Goal: Task Accomplishment & Management: Manage account settings

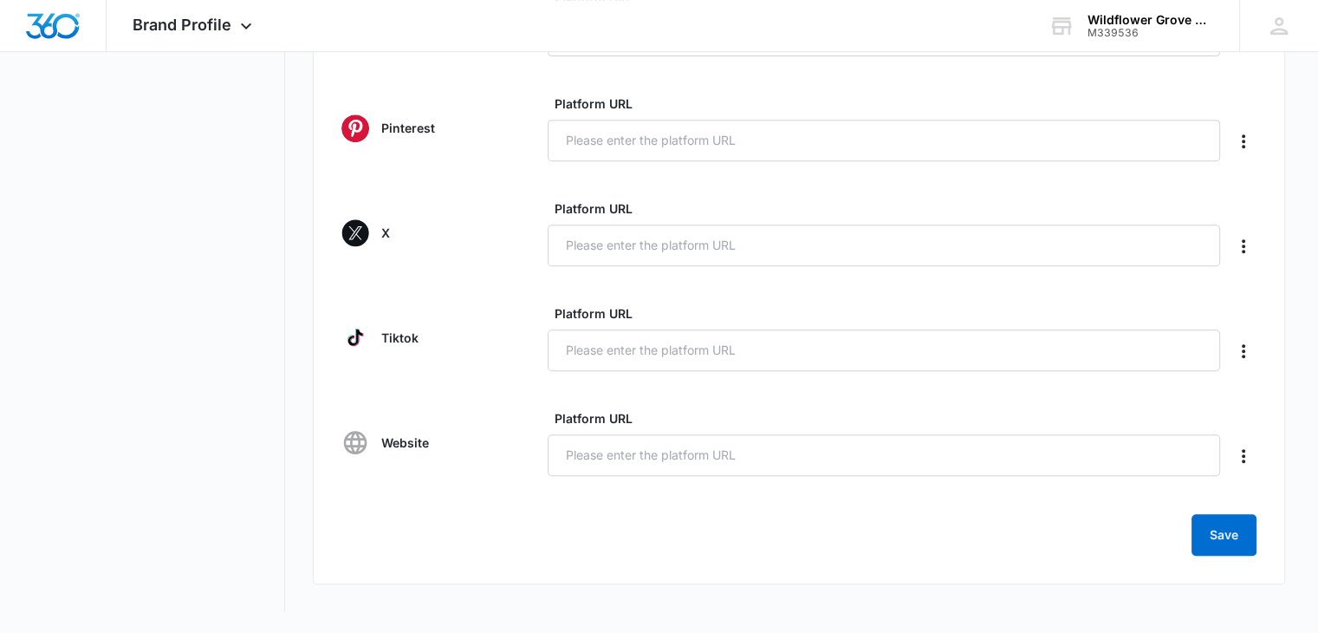
scroll to position [744, 0]
click at [1217, 542] on button "Save" at bounding box center [1224, 536] width 65 height 42
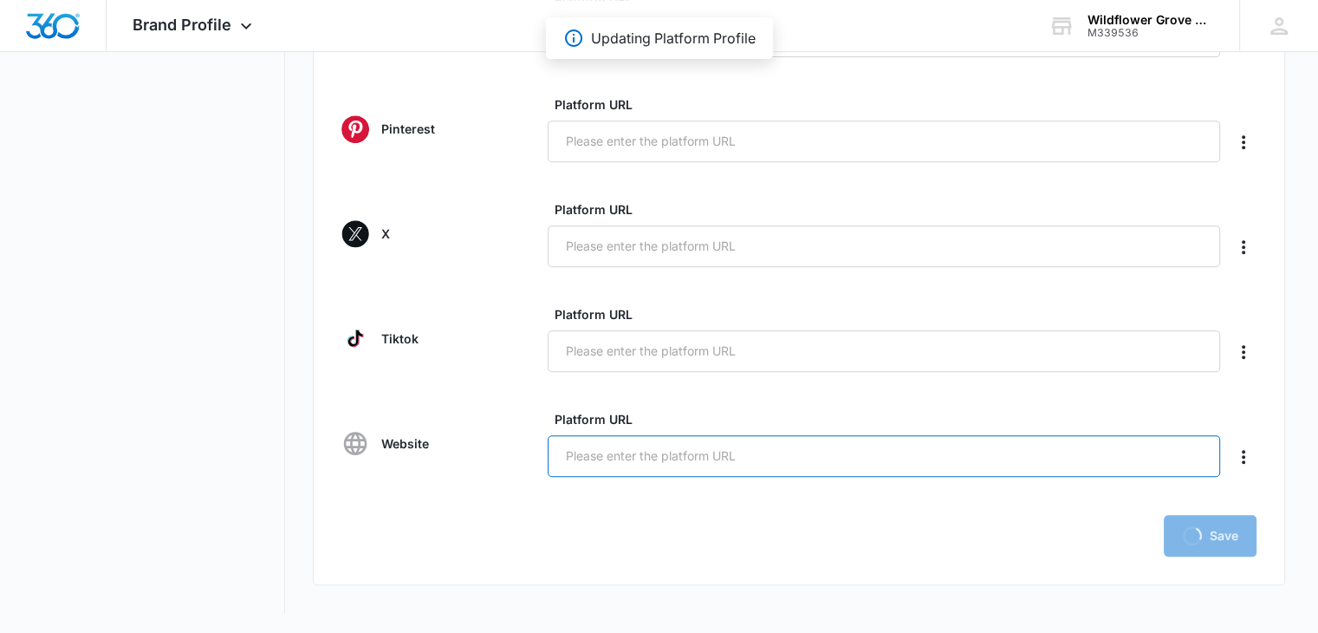
click at [790, 455] on input "Platform URL" at bounding box center [884, 456] width 673 height 42
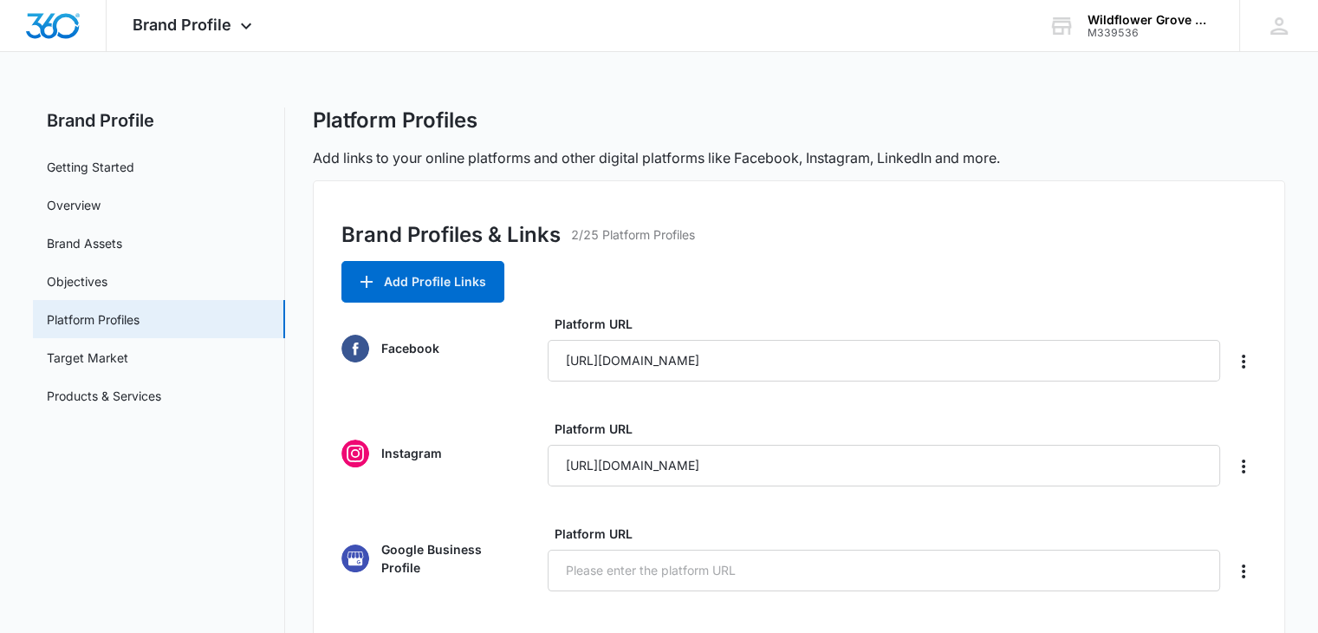
scroll to position [7, 0]
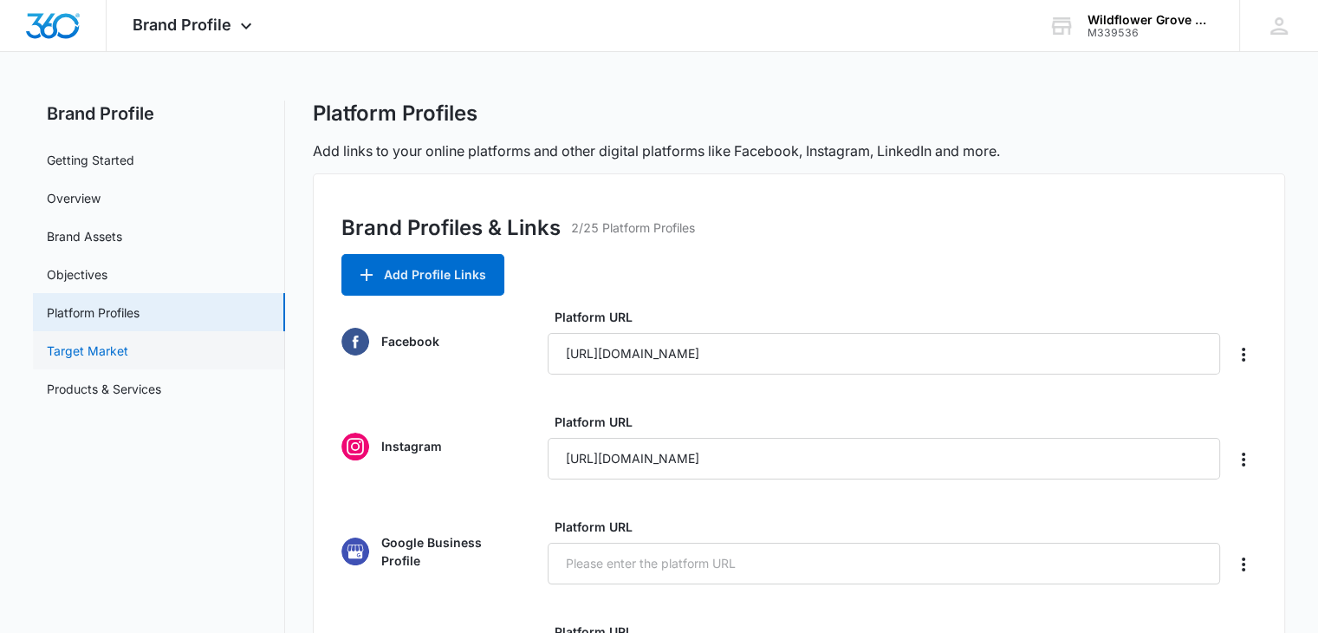
click at [128, 341] on link "Target Market" at bounding box center [87, 350] width 81 height 18
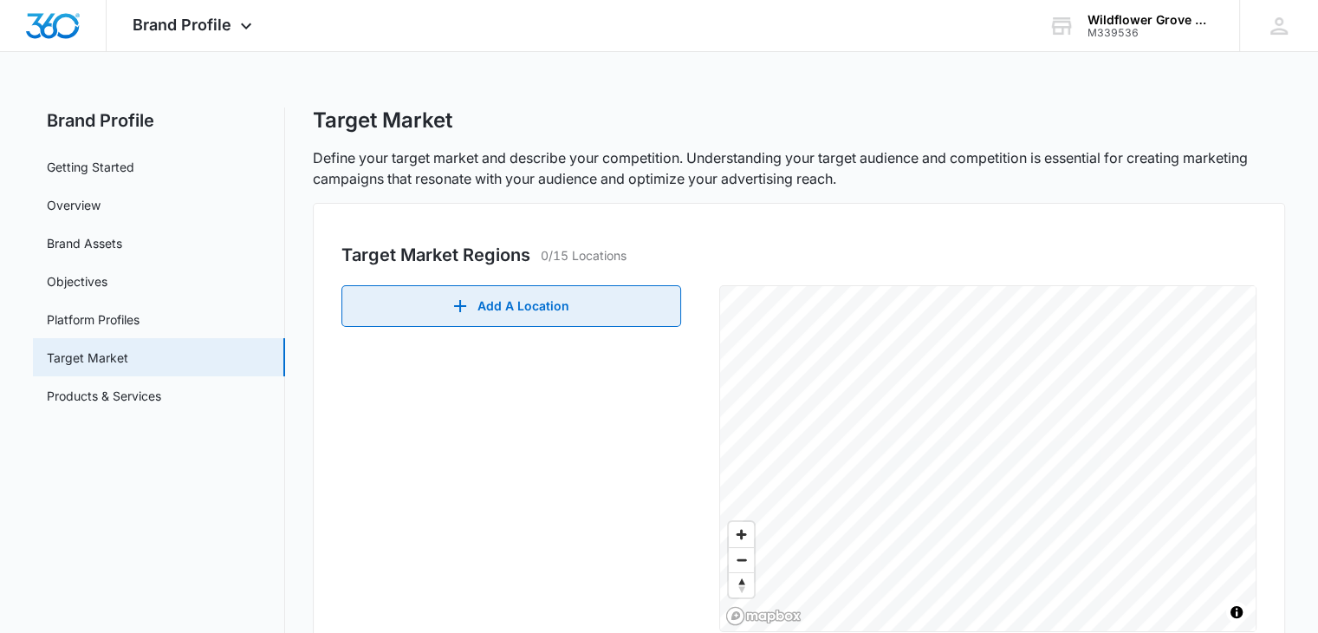
click at [409, 309] on button "Add A Location" at bounding box center [511, 306] width 340 height 42
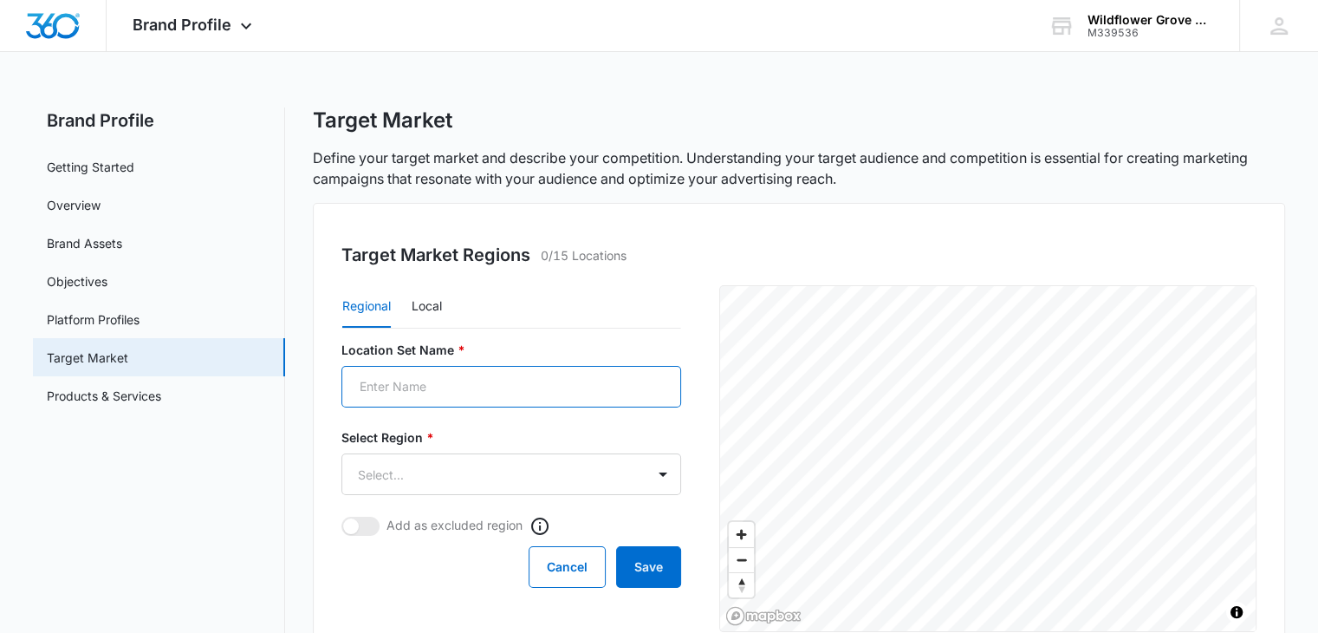
click at [451, 382] on input "Location Set Name *" at bounding box center [511, 387] width 340 height 42
type input "Salt Lake County"
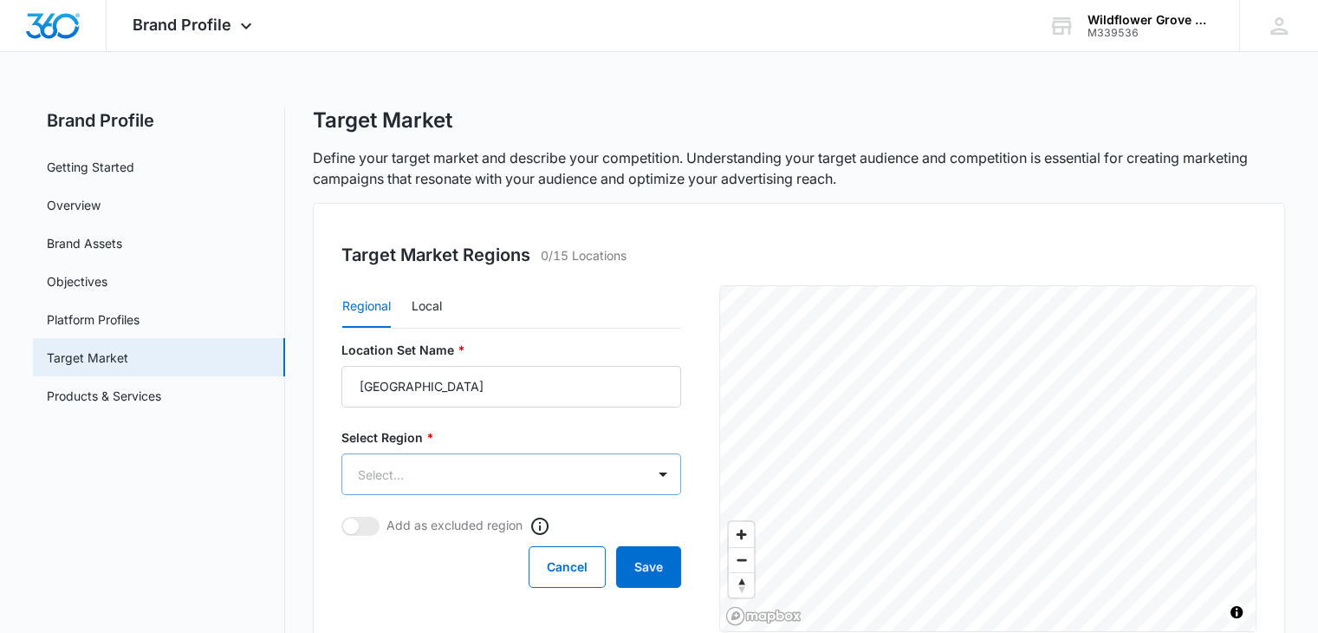
click at [441, 460] on body "Brand Profile Apps Reputation Websites Forms CRM Email Social Shop Payments POS…" at bounding box center [659, 532] width 1318 height 1064
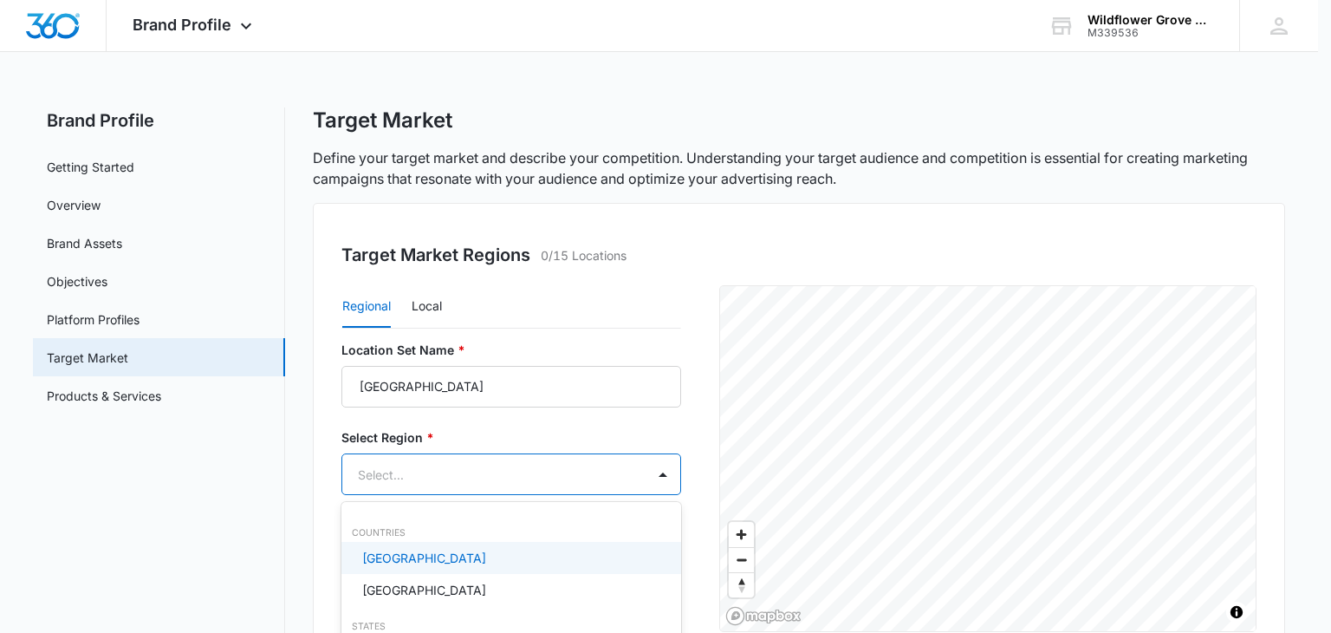
click at [413, 556] on p "United States" at bounding box center [424, 558] width 124 height 18
type input "Utah"
type input "S"
click at [216, 488] on div at bounding box center [665, 316] width 1331 height 633
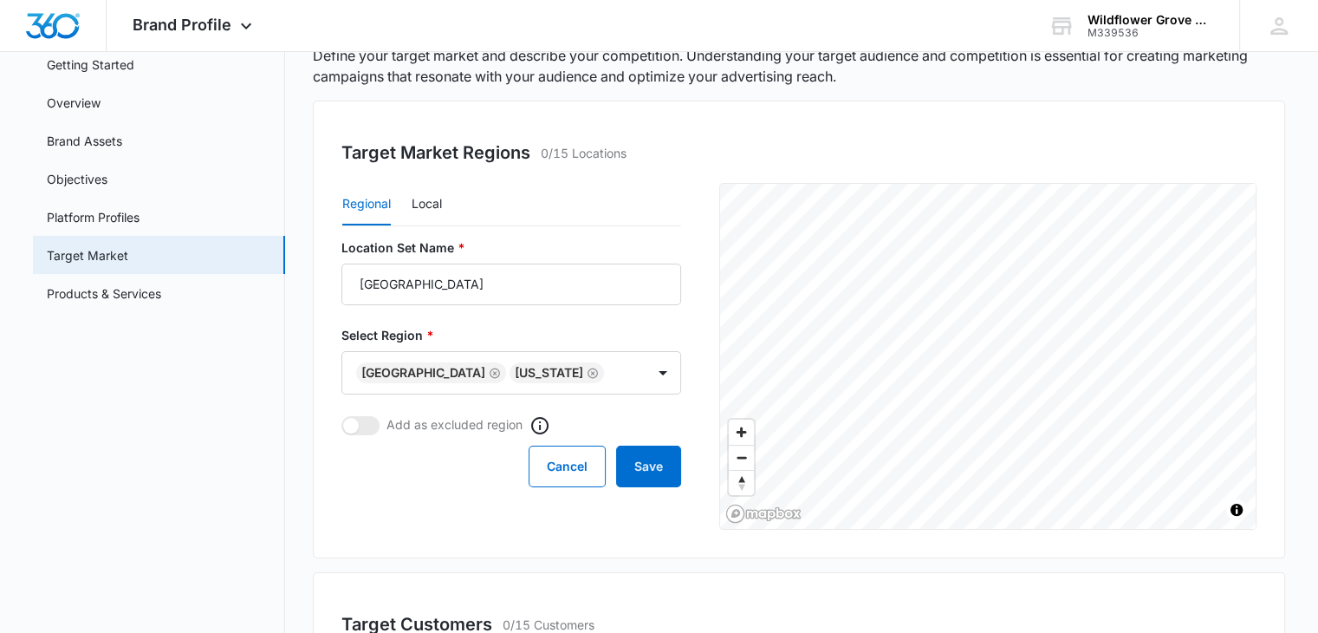
scroll to position [104, 0]
click at [658, 468] on button "Save" at bounding box center [648, 465] width 65 height 42
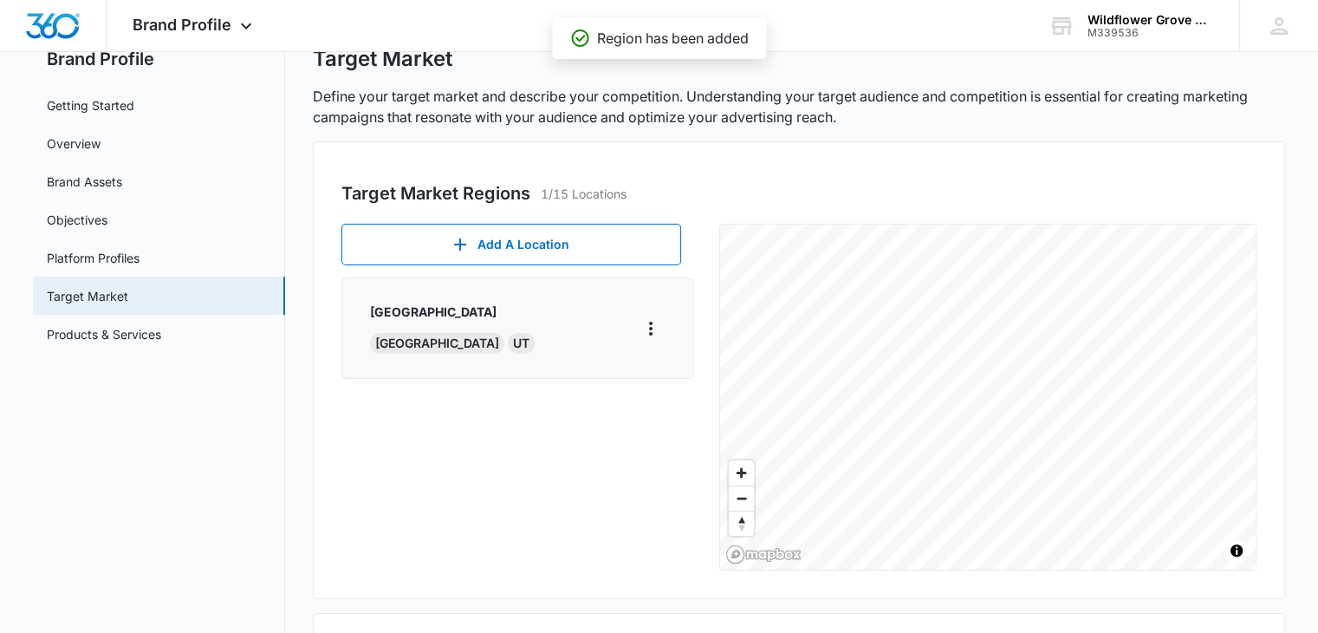
scroll to position [51, 0]
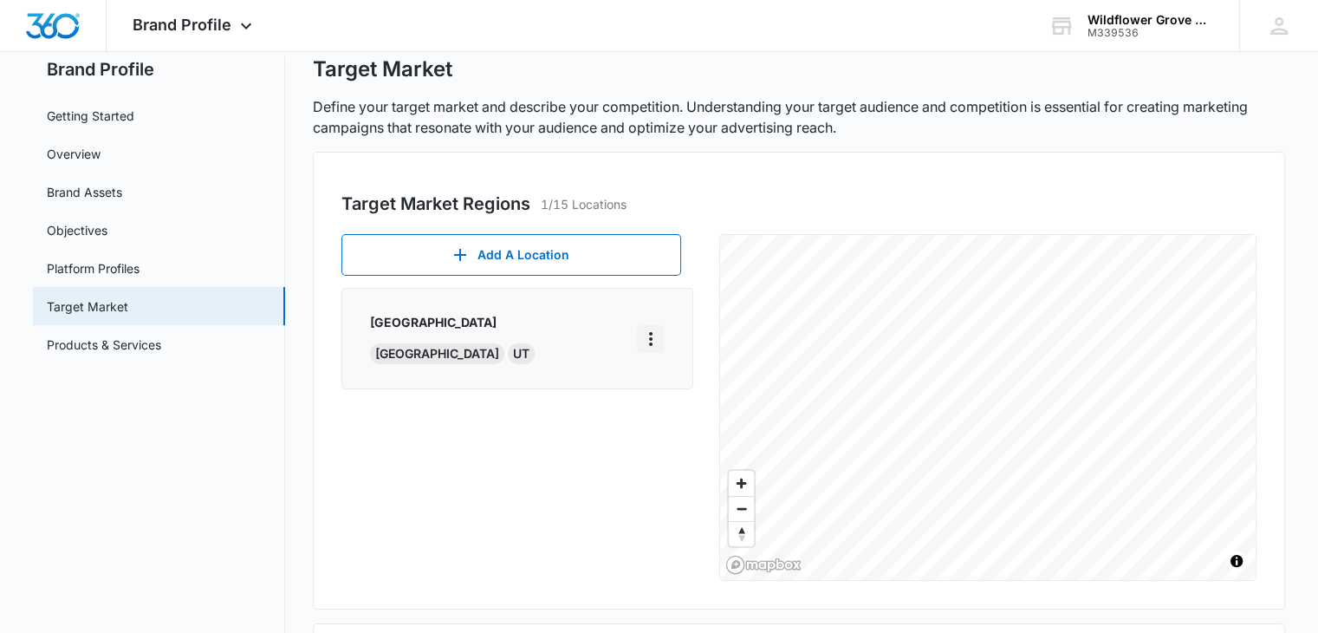
click at [647, 343] on icon "More" at bounding box center [650, 338] width 21 height 21
click at [660, 380] on div "Edit" at bounding box center [677, 386] width 36 height 12
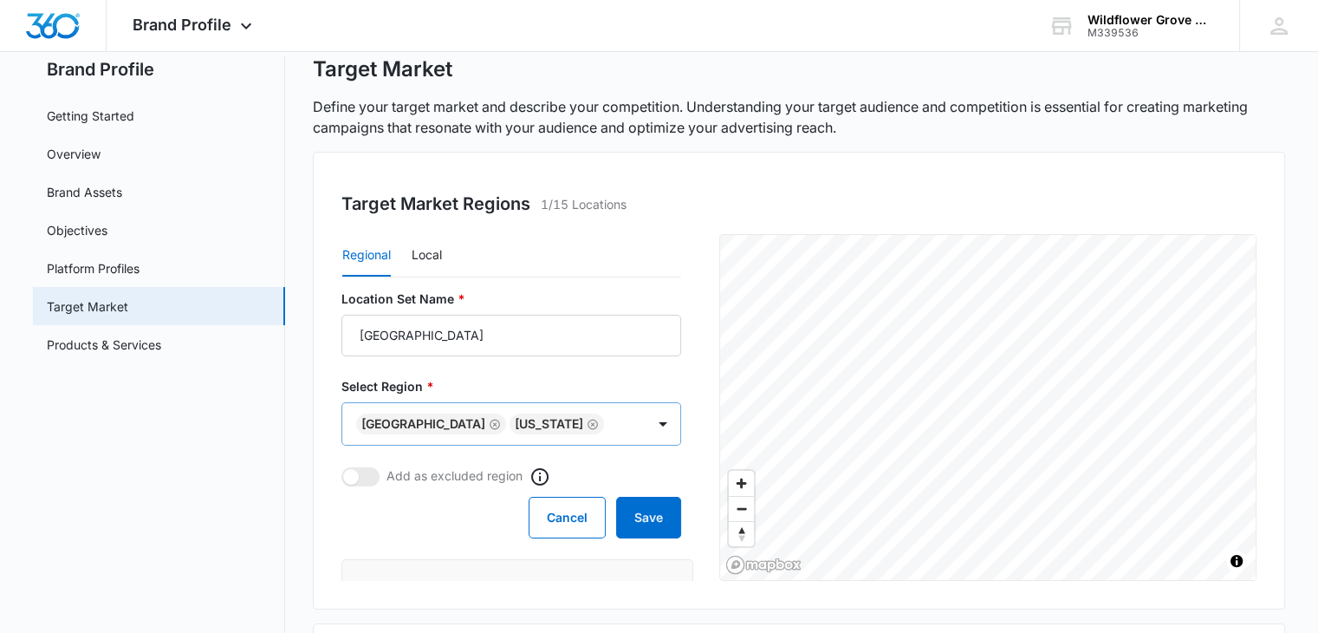
click at [490, 424] on icon "Remove United States" at bounding box center [495, 424] width 10 height 10
click at [433, 420] on icon "Remove Utah" at bounding box center [439, 424] width 12 height 13
click at [434, 426] on body "Brand Profile Apps Reputation Websites Forms CRM Email Social Shop Payments POS…" at bounding box center [659, 496] width 1318 height 1095
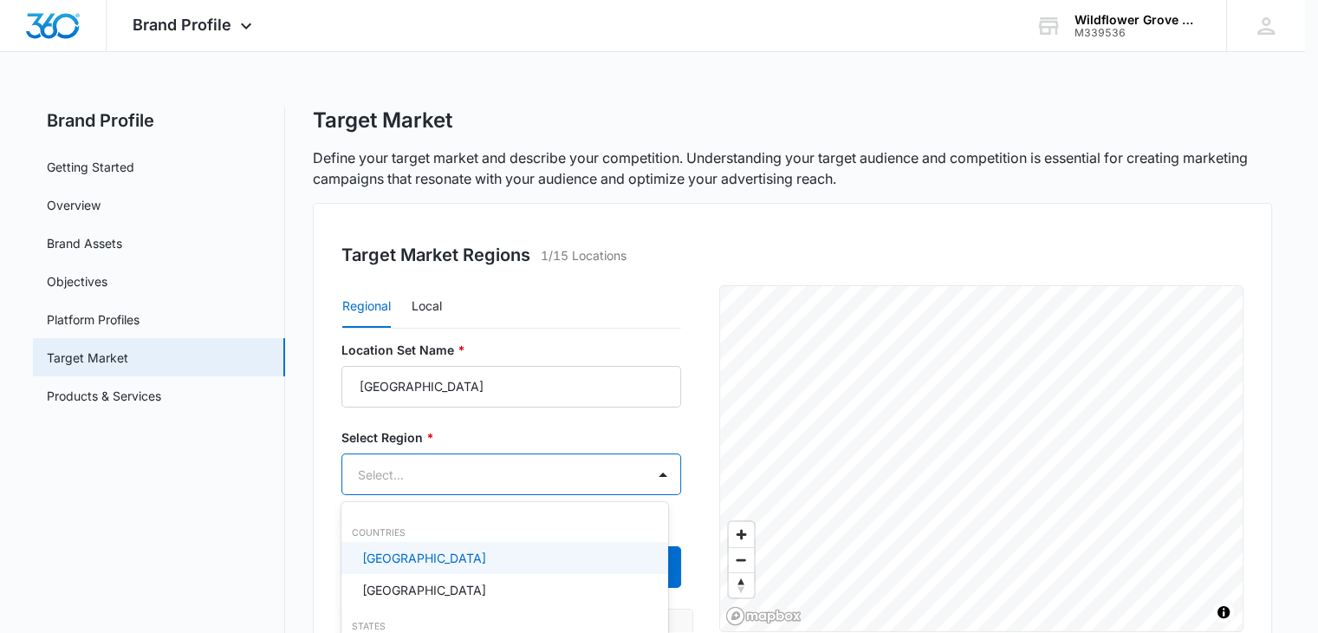
scroll to position [0, 0]
type input "utah"
click at [385, 553] on p "Utah" at bounding box center [396, 558] width 68 height 18
click at [270, 565] on div at bounding box center [665, 316] width 1331 height 633
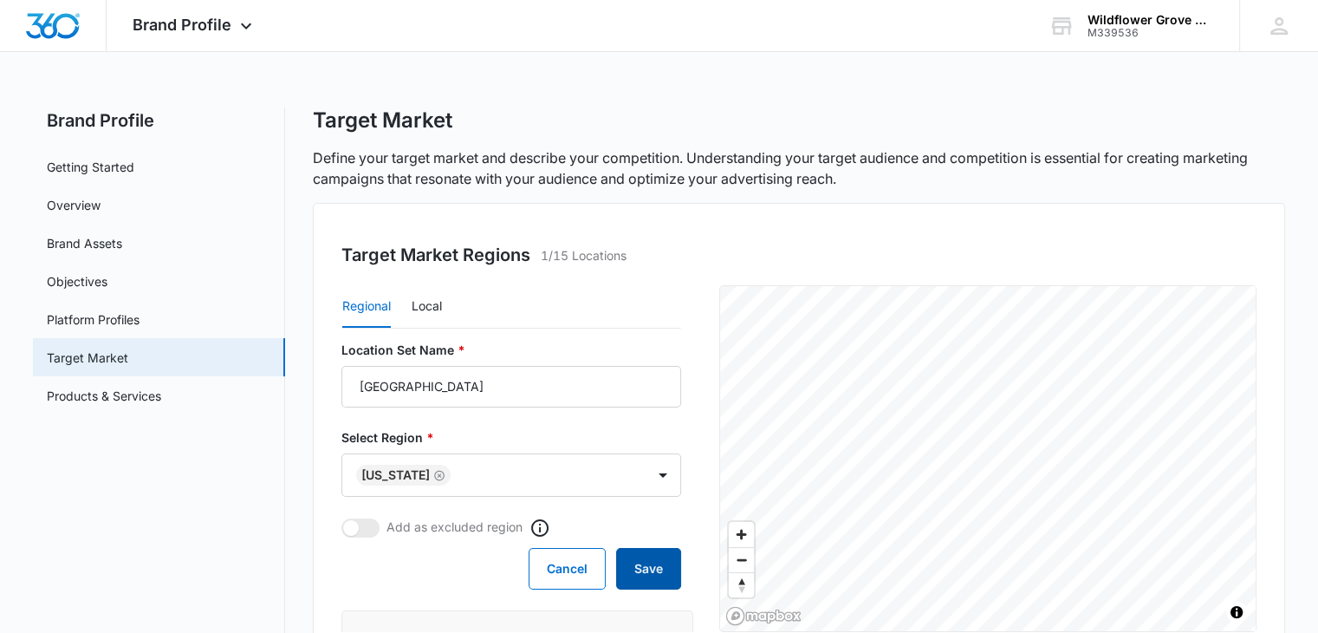
click at [641, 566] on button "Save" at bounding box center [648, 569] width 65 height 42
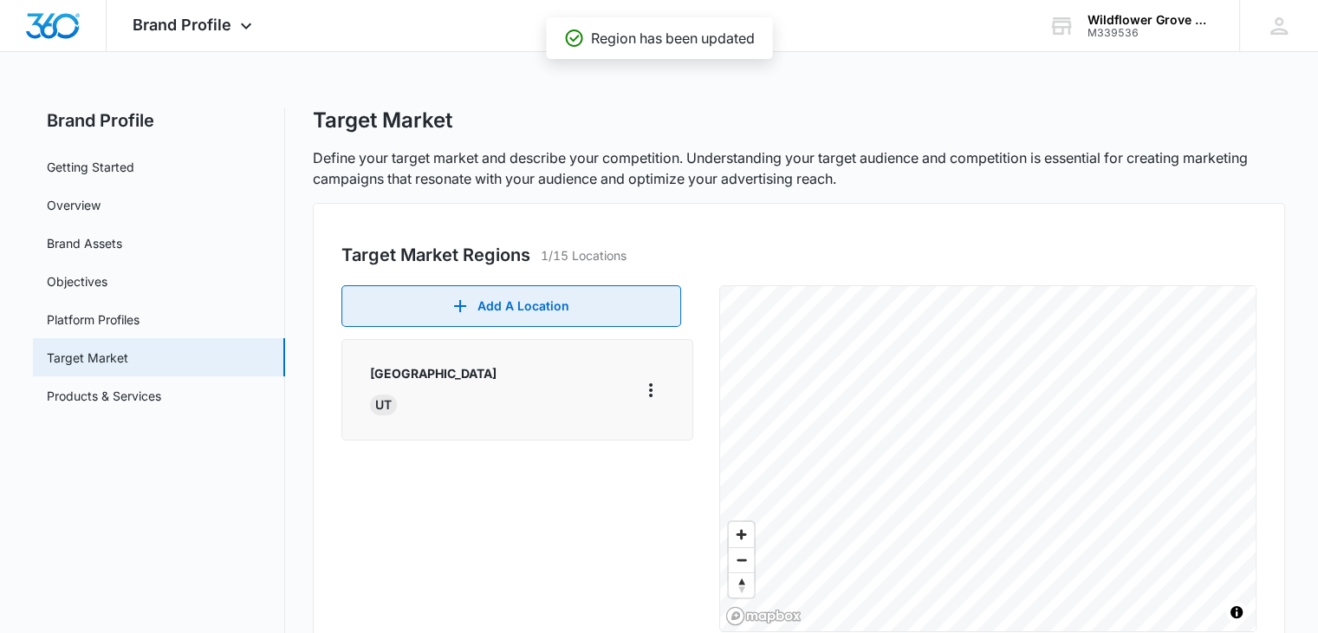
click at [504, 308] on button "Add A Location" at bounding box center [511, 306] width 340 height 42
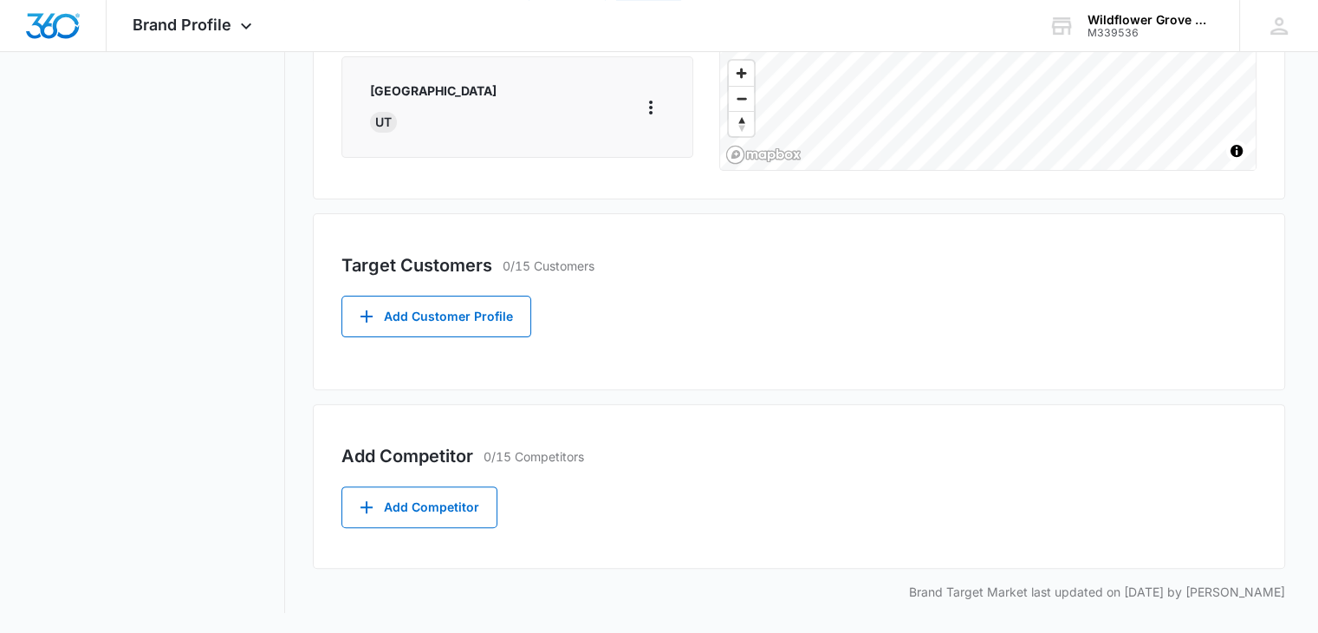
scroll to position [460, 0]
click at [444, 309] on button "Add Customer Profile" at bounding box center [436, 317] width 190 height 42
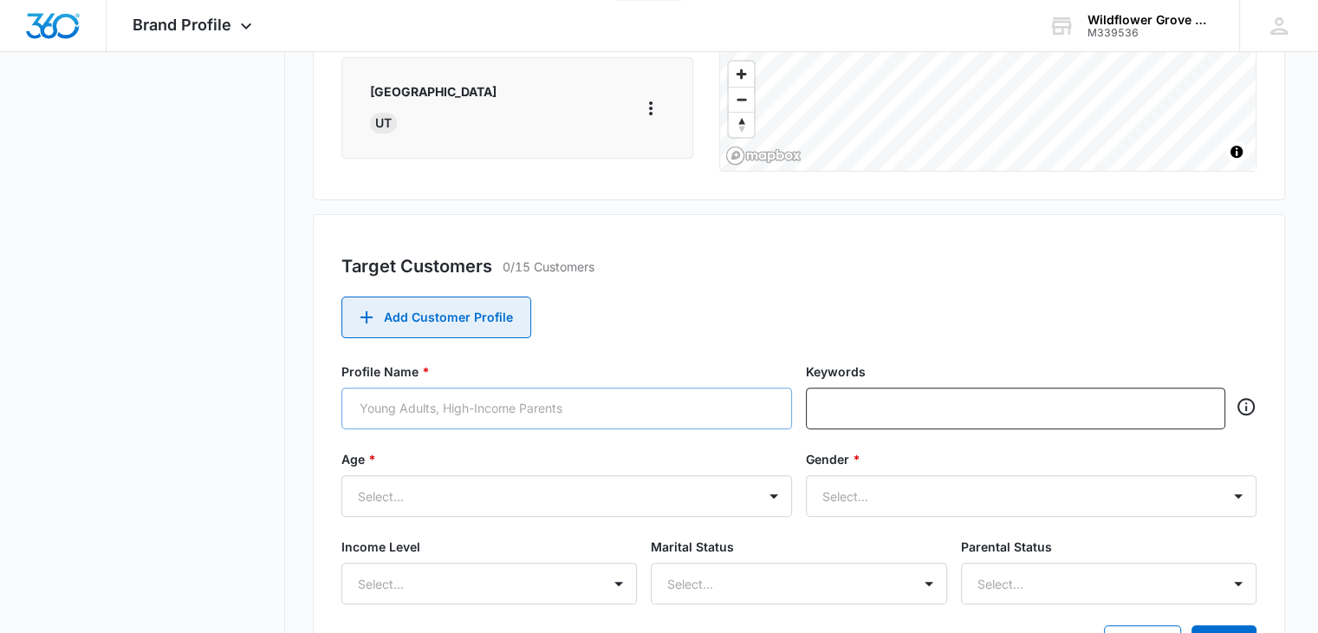
scroll to position [515, 0]
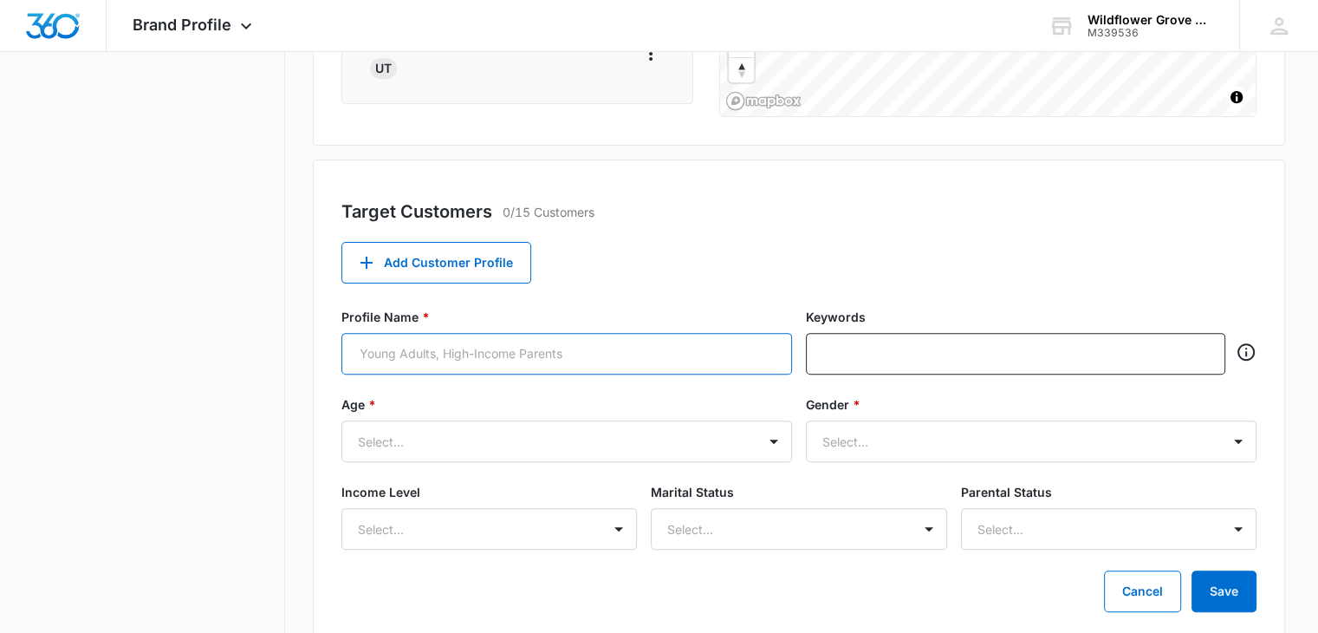
click at [504, 368] on input "Profile Name *" at bounding box center [566, 354] width 451 height 42
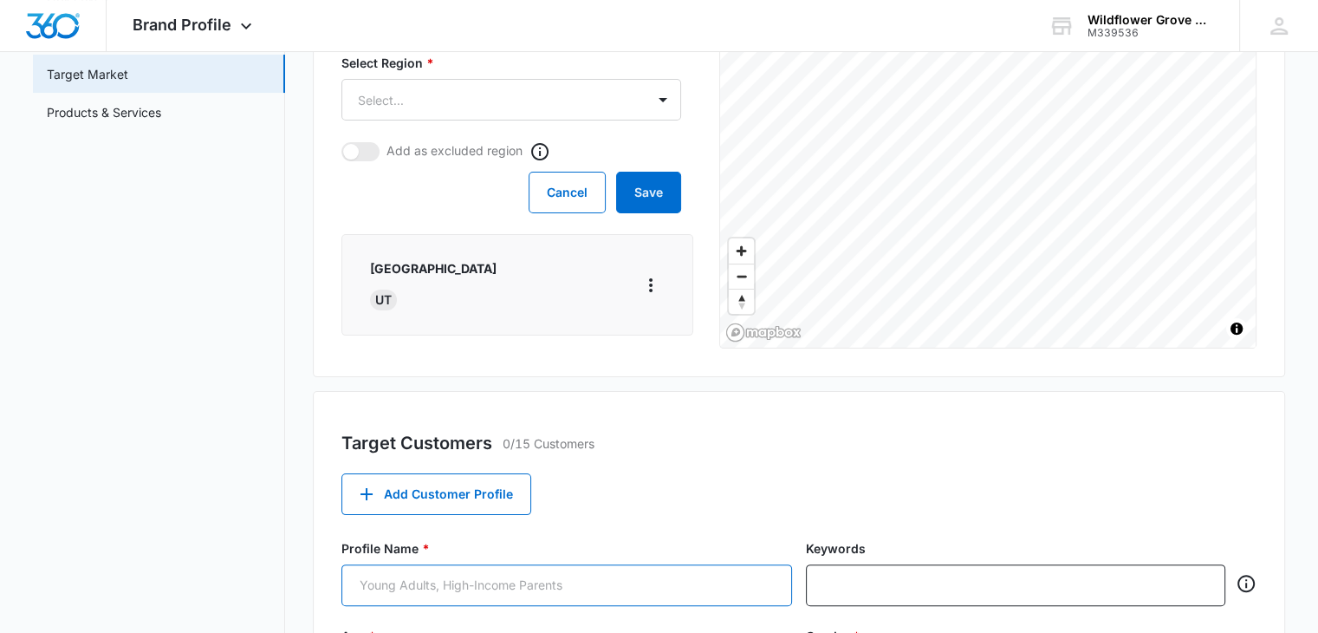
scroll to position [296, 0]
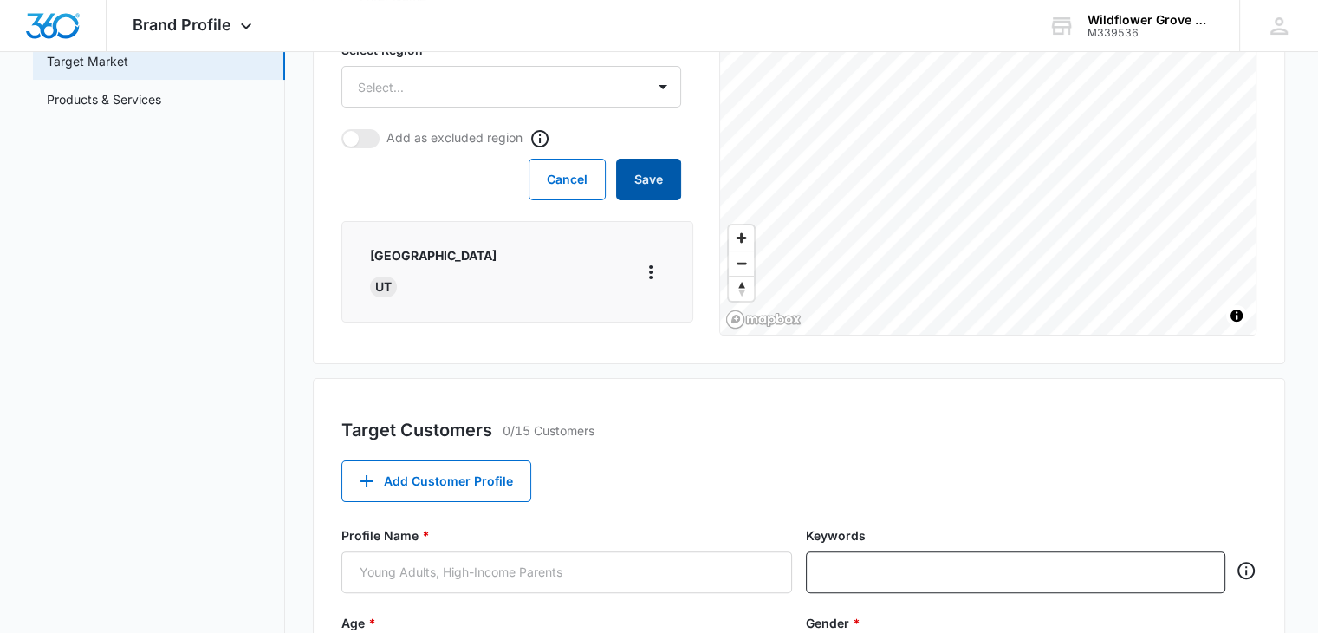
click at [616, 169] on button "Save" at bounding box center [648, 180] width 65 height 42
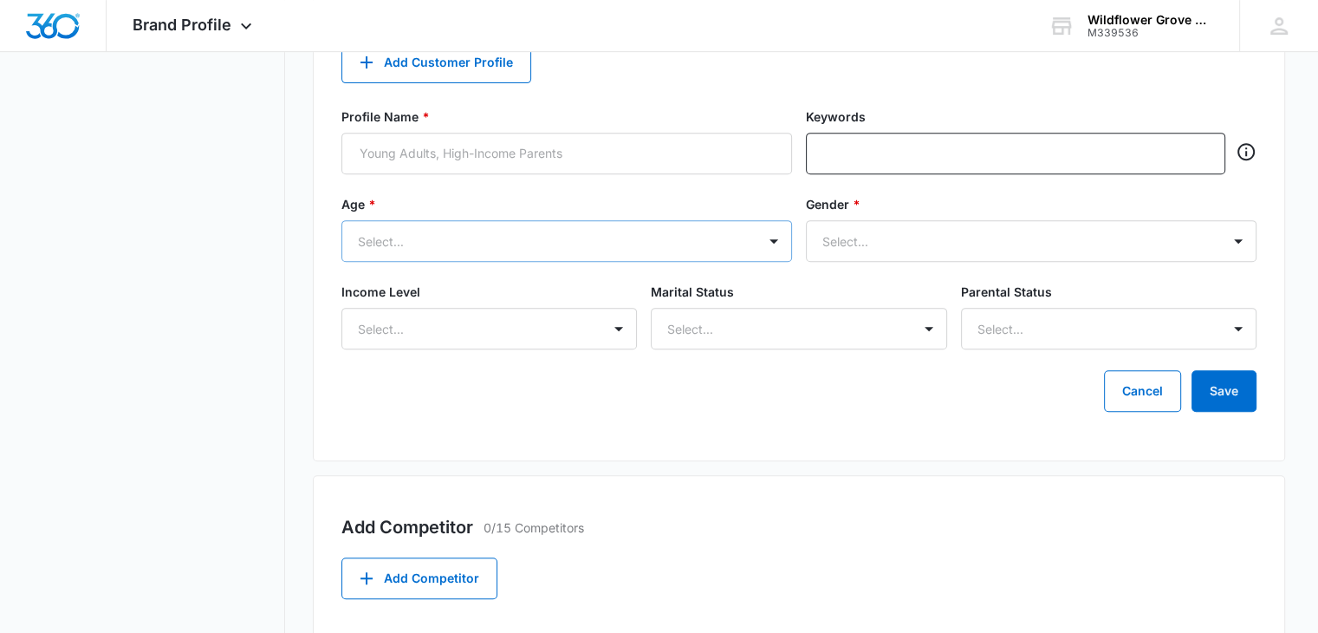
scroll to position [716, 0]
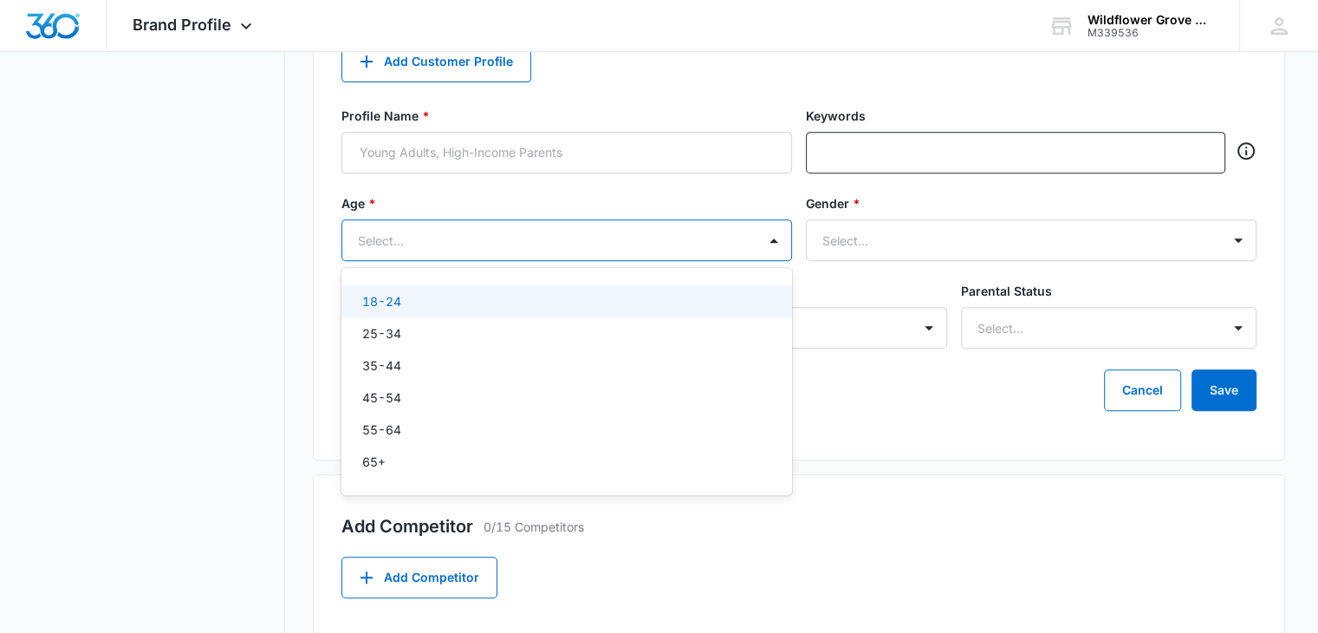
click at [503, 233] on div at bounding box center [546, 241] width 376 height 22
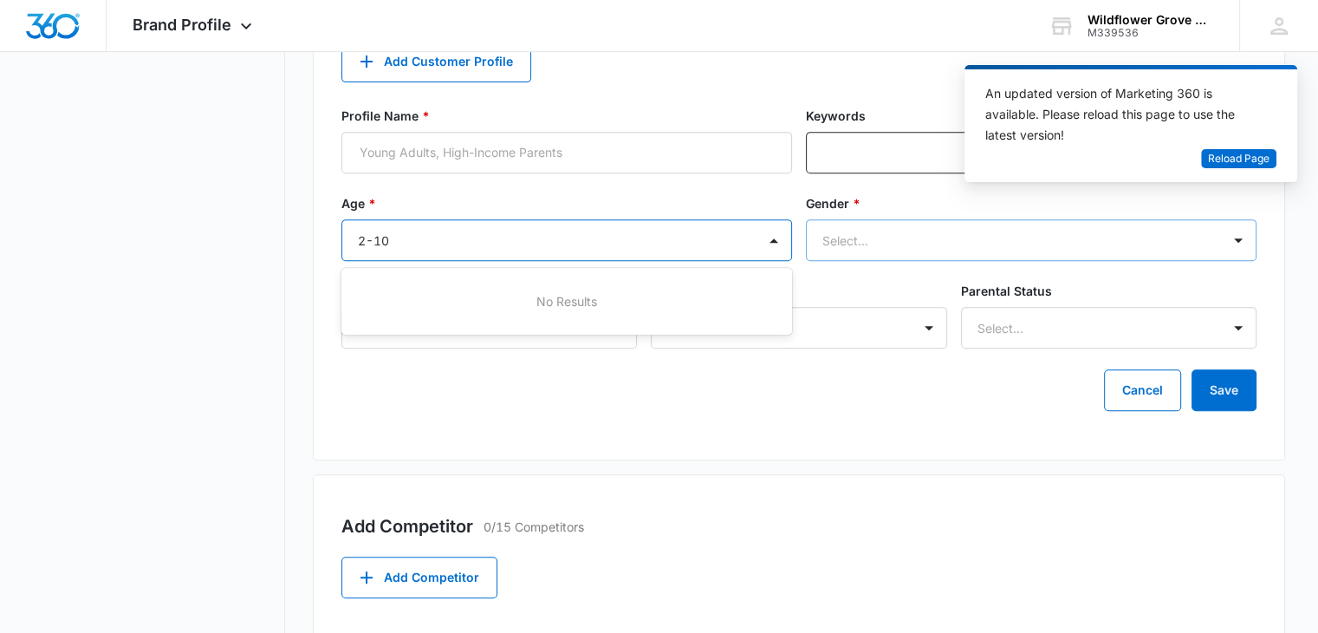
type input "2-10"
click at [832, 234] on div at bounding box center [1011, 241] width 376 height 22
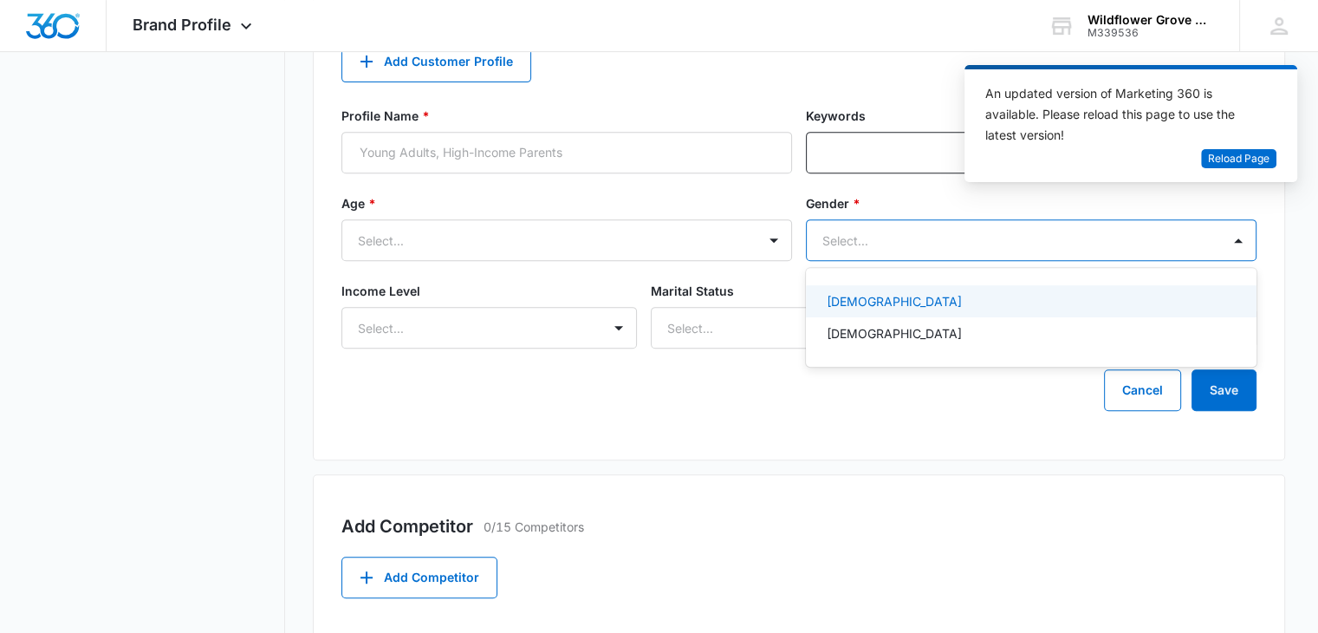
click at [834, 242] on div at bounding box center [1011, 241] width 376 height 22
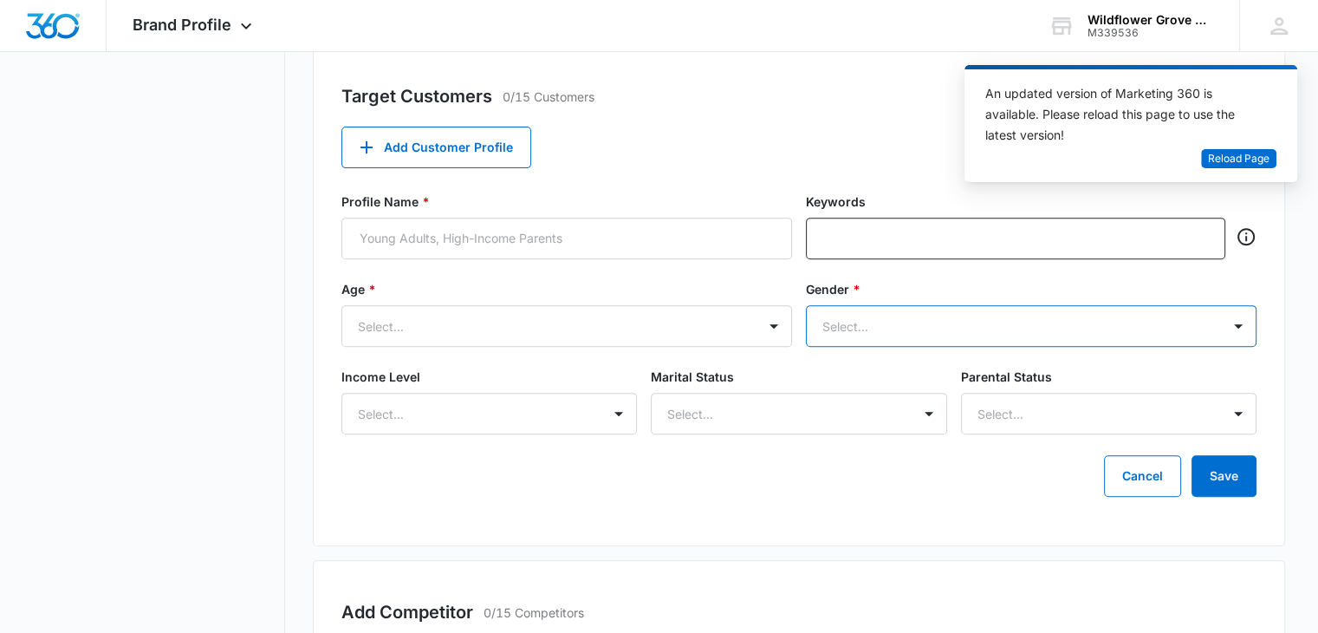
scroll to position [597, 0]
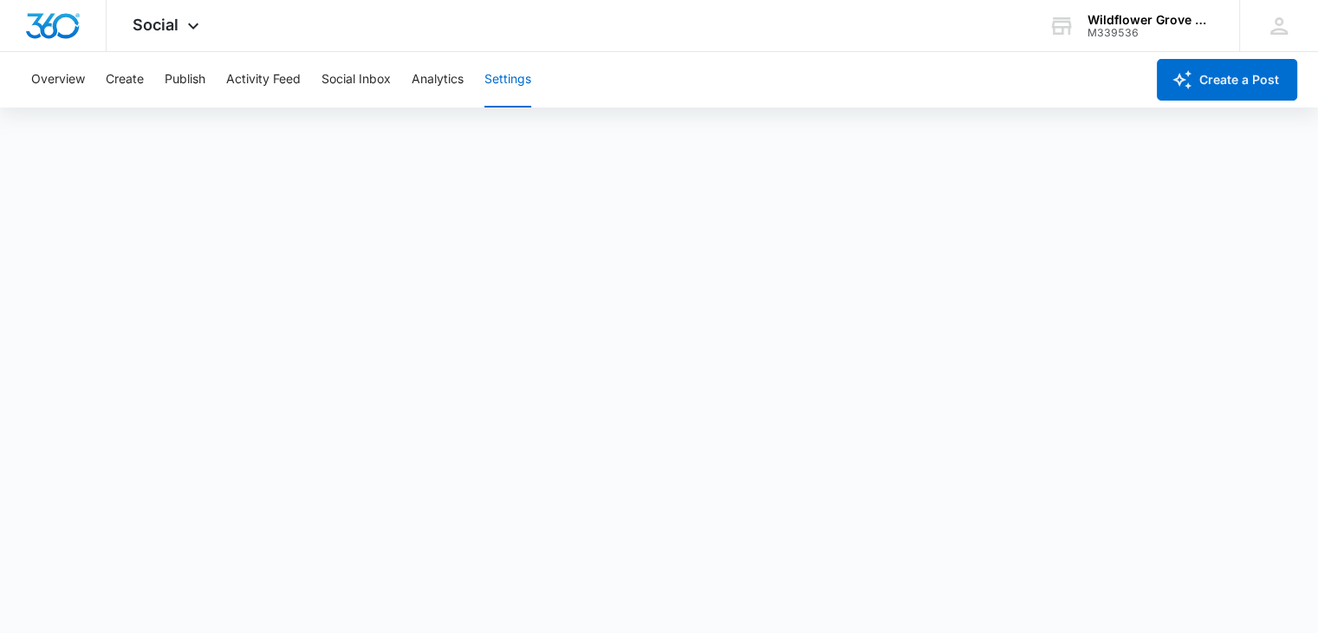
click at [523, 91] on button "Settings" at bounding box center [507, 79] width 47 height 55
